Goal: Check status: Check status

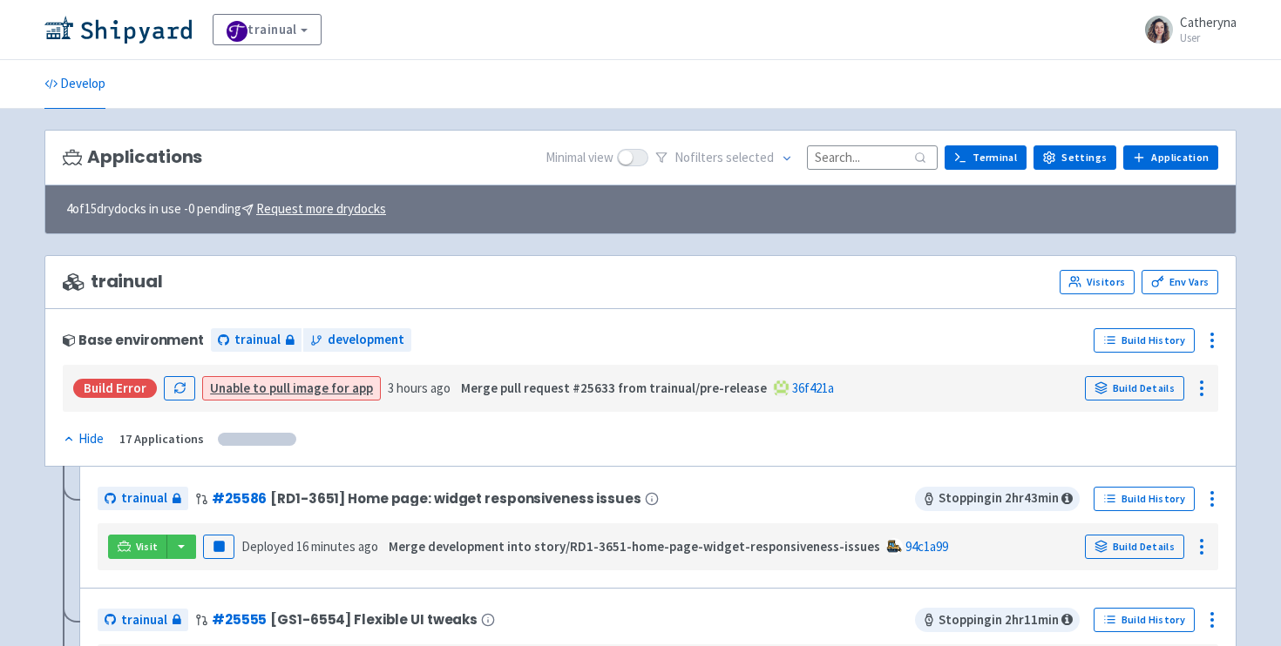
click at [847, 164] on input at bounding box center [872, 158] width 131 height 24
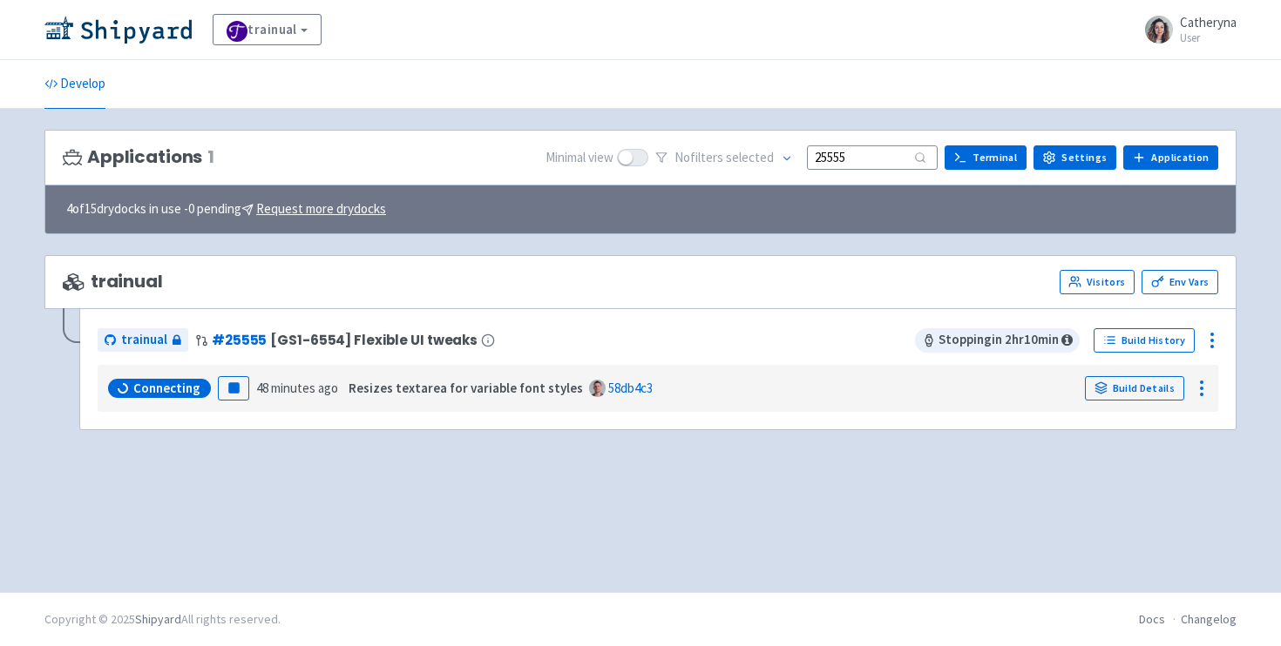
type input "25555"
click at [220, 480] on div "Applications 1 Minimal view No filter s selected 25555 Terminal Settings Applic…" at bounding box center [640, 351] width 1192 height 442
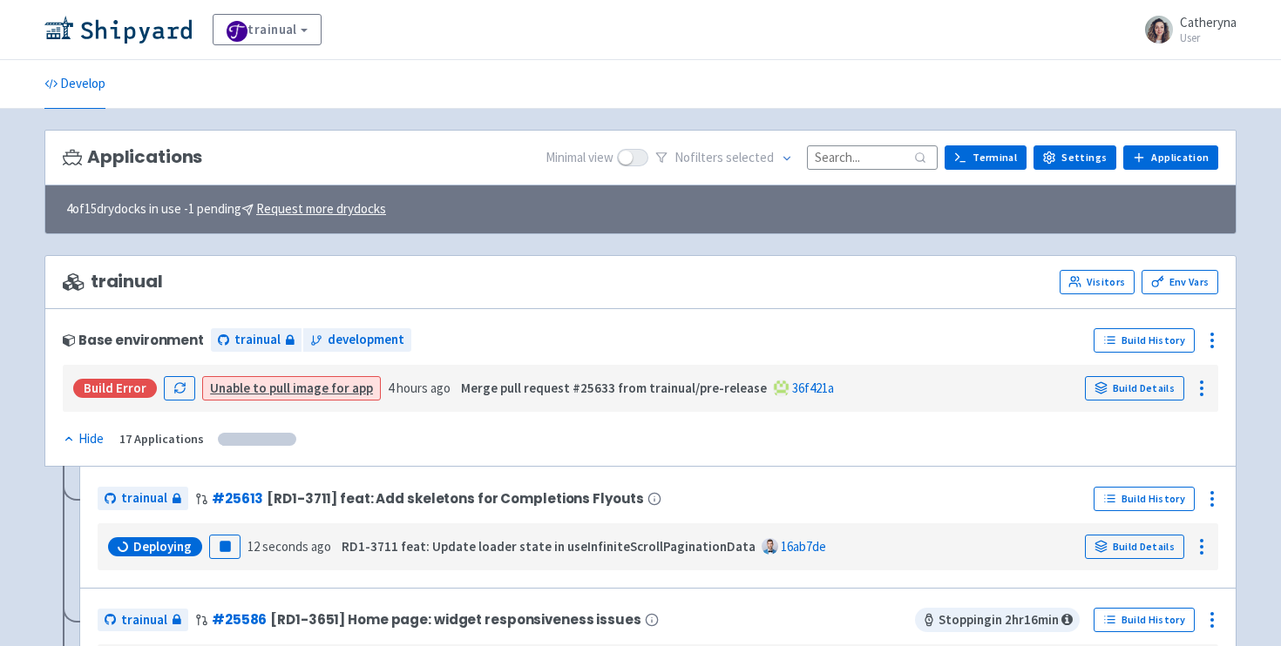
click at [898, 160] on input at bounding box center [872, 158] width 131 height 24
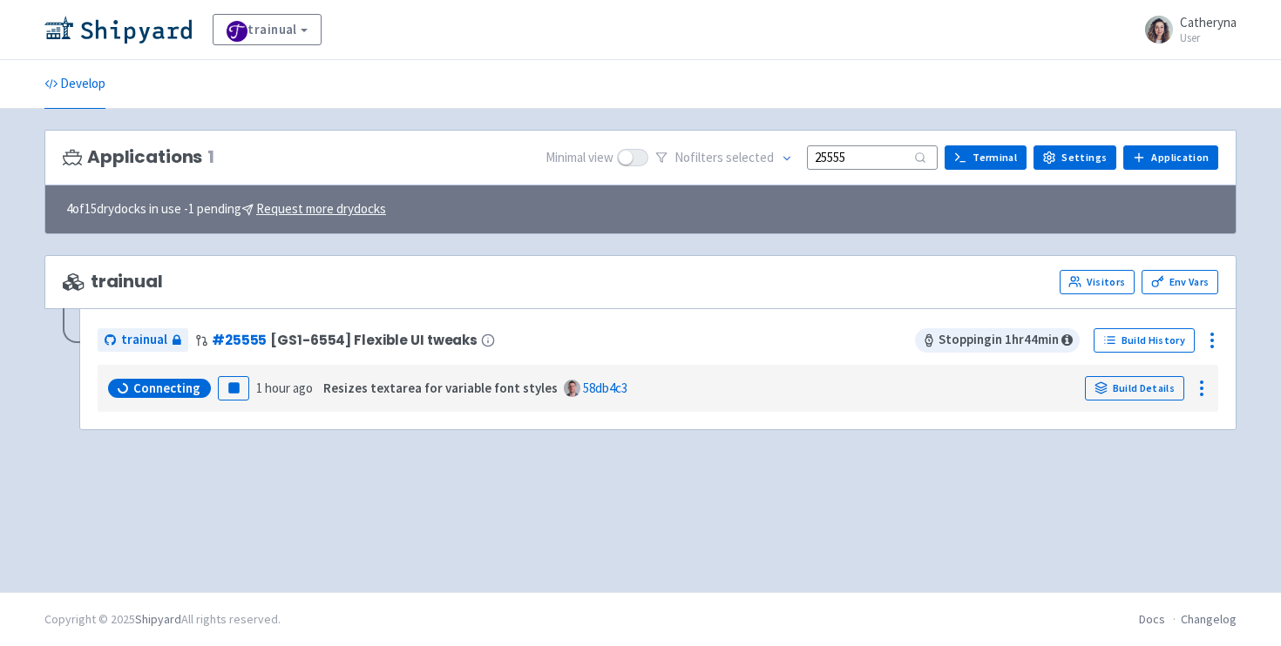
type input "25555"
click at [301, 501] on div "Applications 1 Minimal view No filter s selected 25555 Terminal Settings Applic…" at bounding box center [640, 351] width 1192 height 442
click at [339, 458] on div "Applications 1 Minimal view No filter s selected 25555 Terminal Settings Applic…" at bounding box center [640, 351] width 1192 height 442
click at [917, 10] on div "trainual View Organizations Catheryna User Profile Sign out" at bounding box center [640, 30] width 1281 height 60
click at [231, 390] on rect "button" at bounding box center [233, 388] width 10 height 10
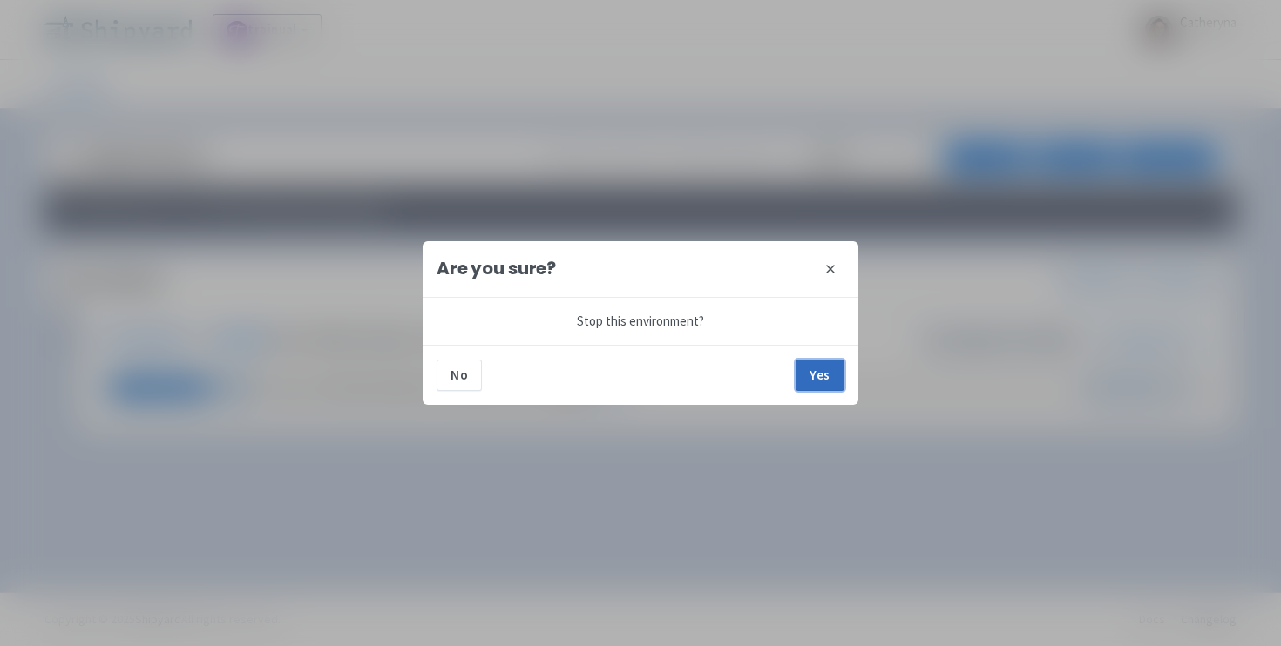
click at [822, 377] on button "Yes" at bounding box center [819, 375] width 49 height 31
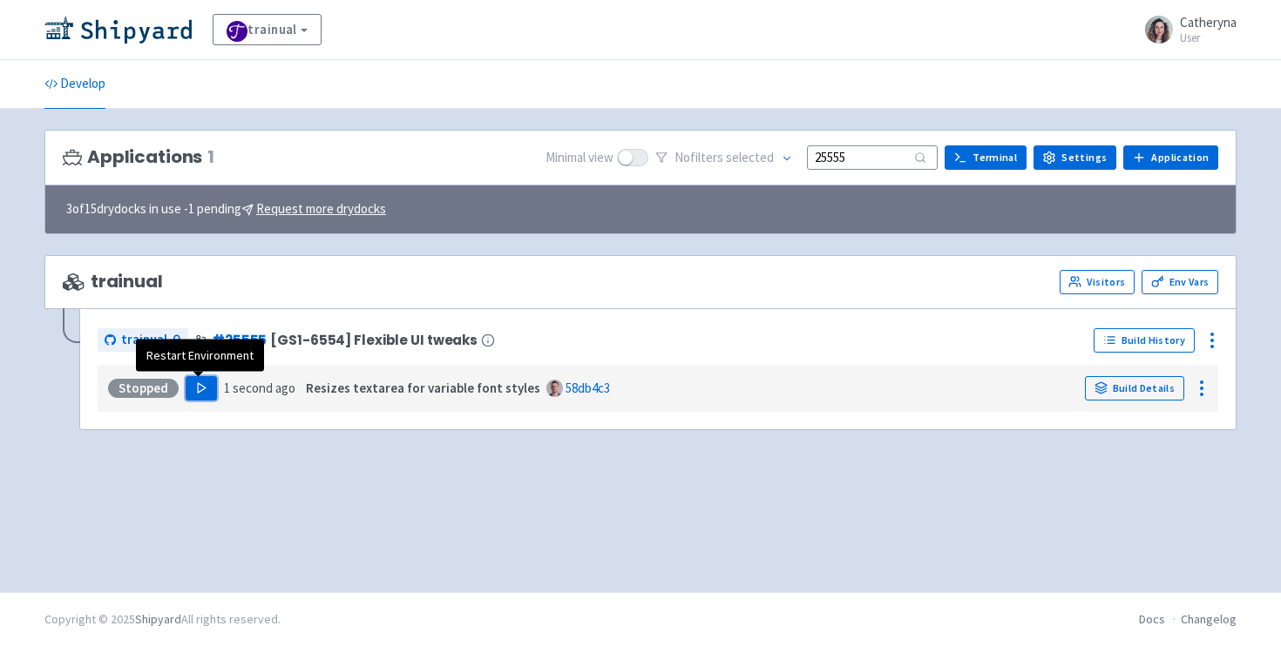
click at [198, 382] on button "Play" at bounding box center [201, 388] width 31 height 24
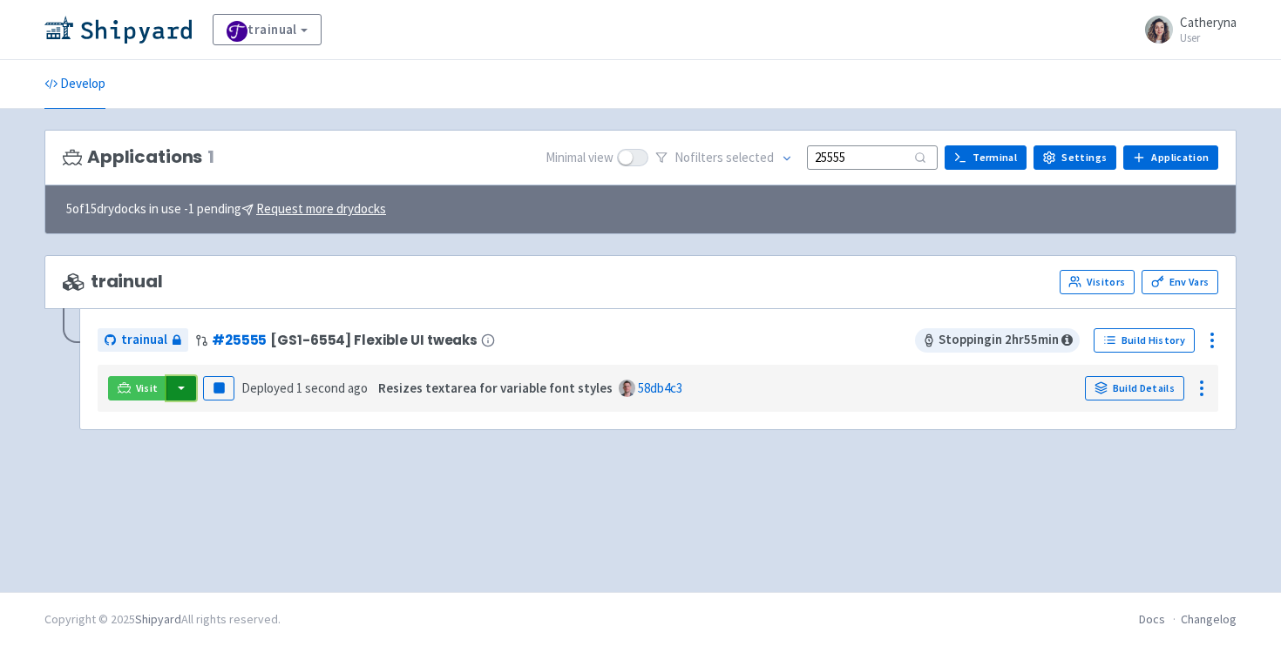
click at [181, 392] on button "button" at bounding box center [181, 388] width 30 height 24
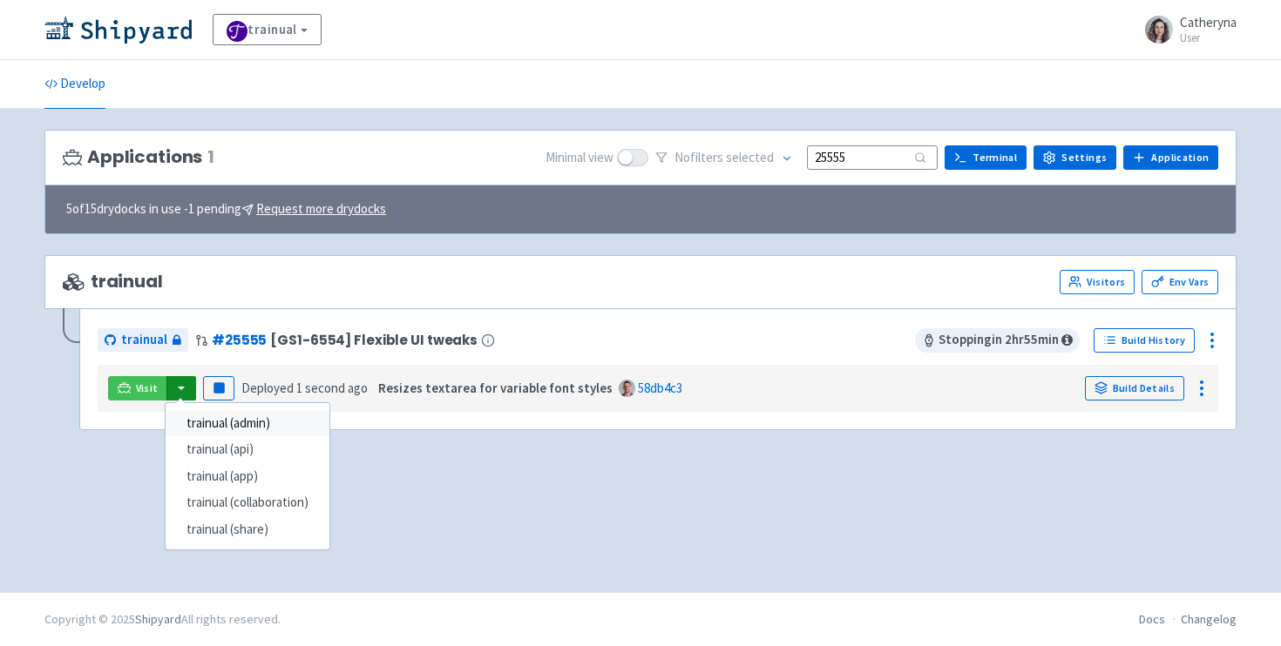
click at [234, 424] on link "trainual (admin)" at bounding box center [248, 423] width 164 height 27
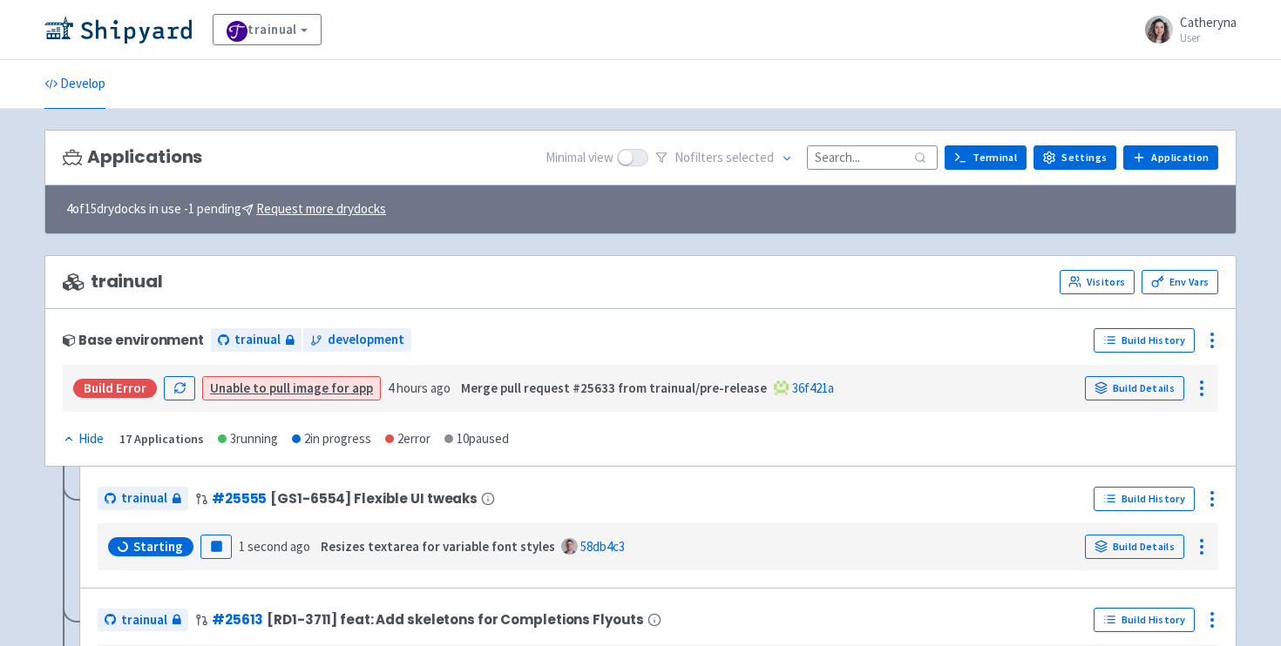
click at [845, 156] on input at bounding box center [872, 158] width 131 height 24
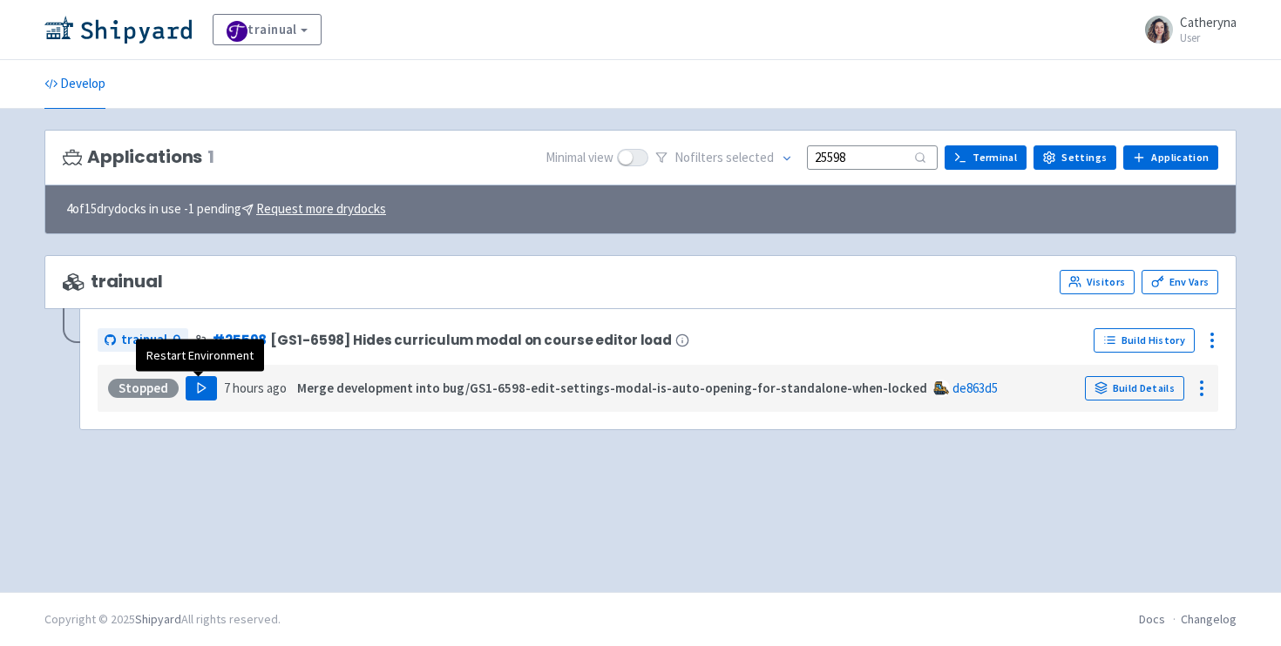
type input "25598"
click at [191, 396] on button "Play" at bounding box center [201, 388] width 31 height 24
